Goal: Task Accomplishment & Management: Manage account settings

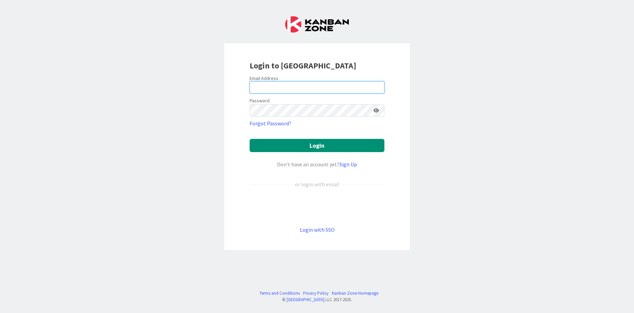
click at [265, 90] on input "email" at bounding box center [316, 87] width 135 height 12
type input "ddubon@covalagroup.com"
click at [249, 139] on button "Login" at bounding box center [316, 145] width 135 height 13
